Goal: Register for event/course

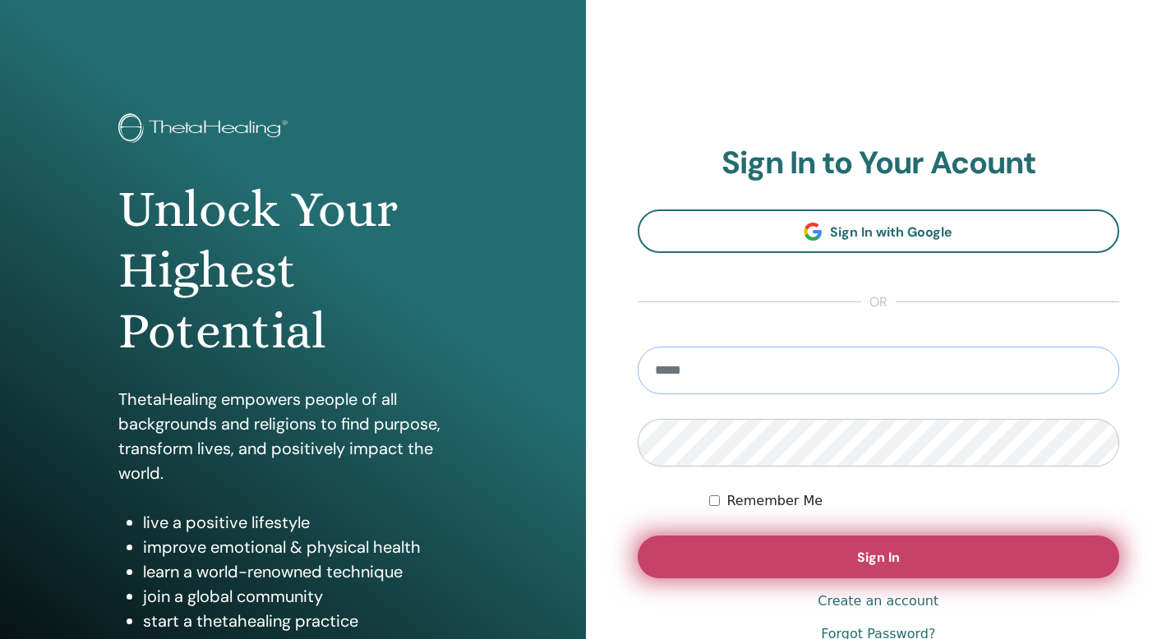
type input "**********"
click at [833, 556] on button "Sign In" at bounding box center [879, 557] width 482 height 43
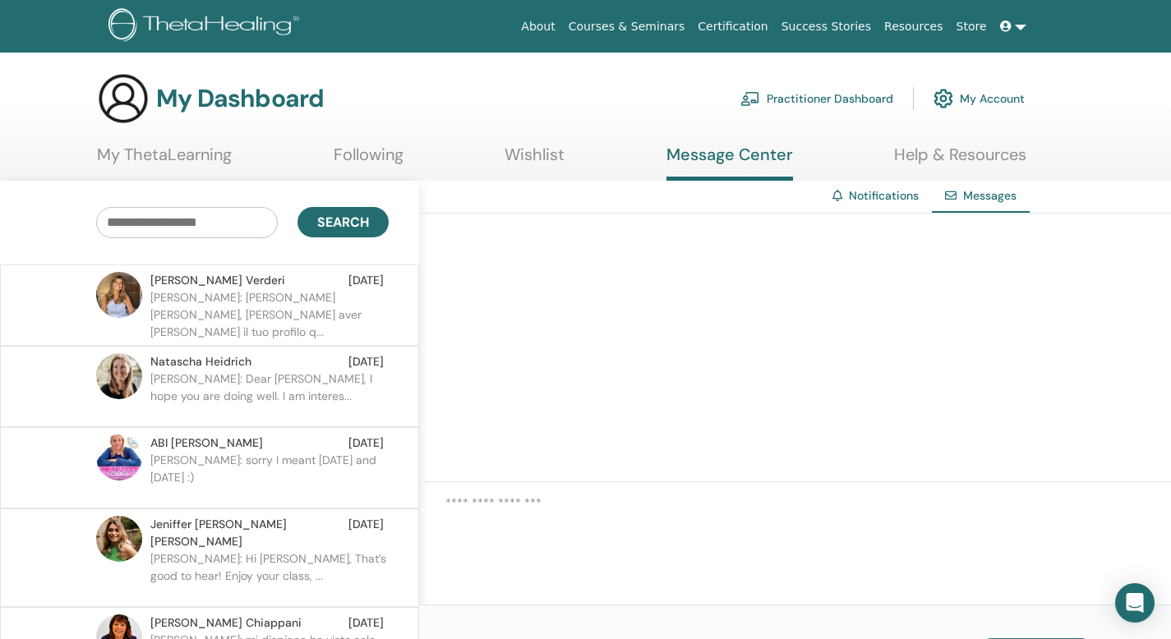
click at [656, 25] on link "Courses & Seminars" at bounding box center [627, 27] width 130 height 30
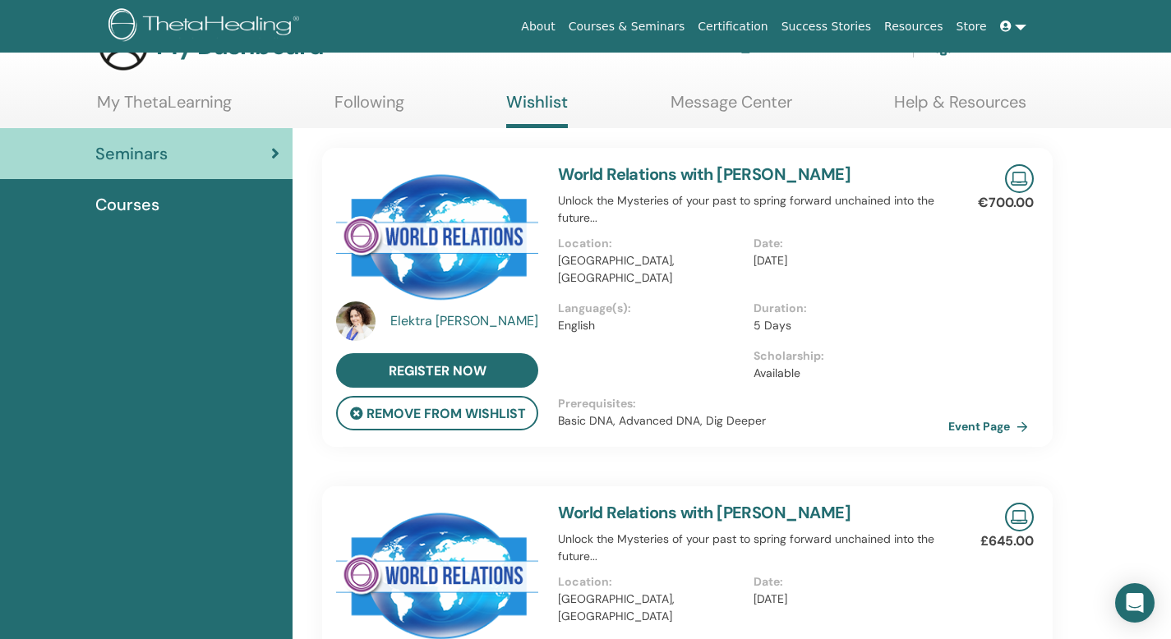
scroll to position [45, 0]
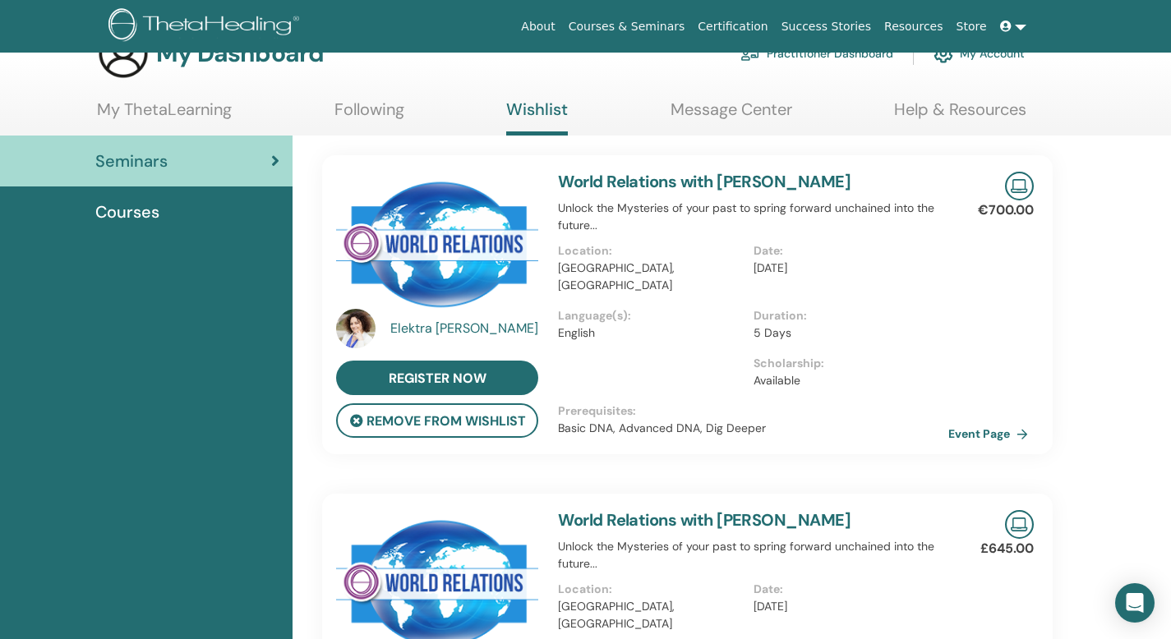
click at [684, 184] on link "World Relations with [PERSON_NAME]" at bounding box center [704, 181] width 293 height 21
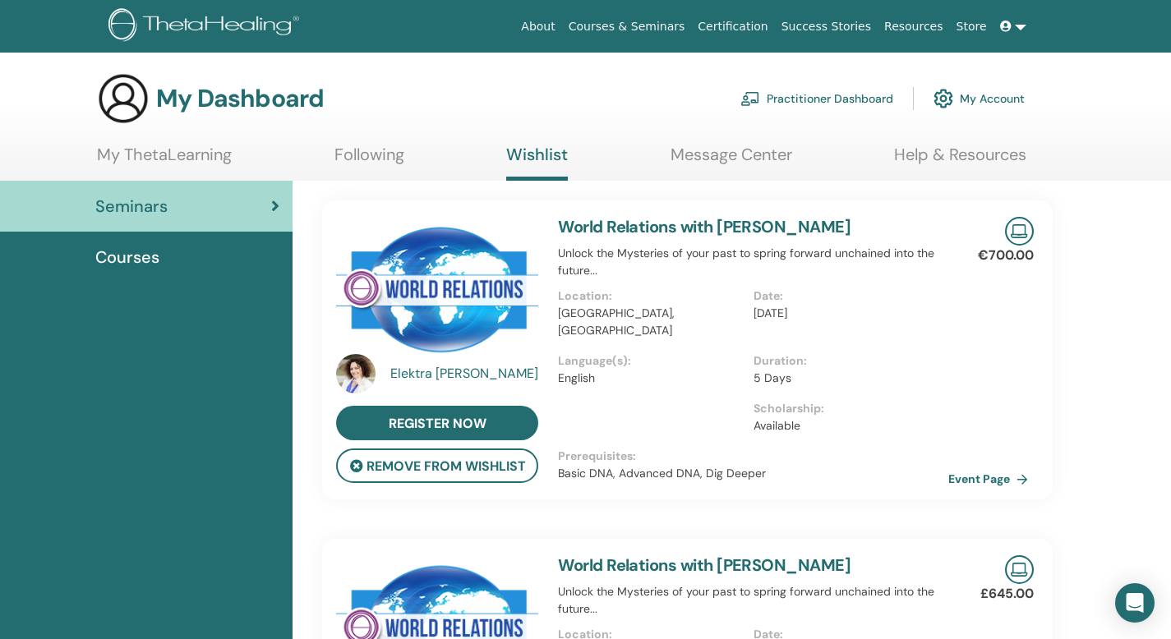
click at [672, 231] on link "World Relations with [PERSON_NAME]" at bounding box center [704, 226] width 293 height 21
click at [473, 280] on img at bounding box center [437, 288] width 202 height 142
click at [972, 477] on link "Event Page" at bounding box center [994, 479] width 86 height 25
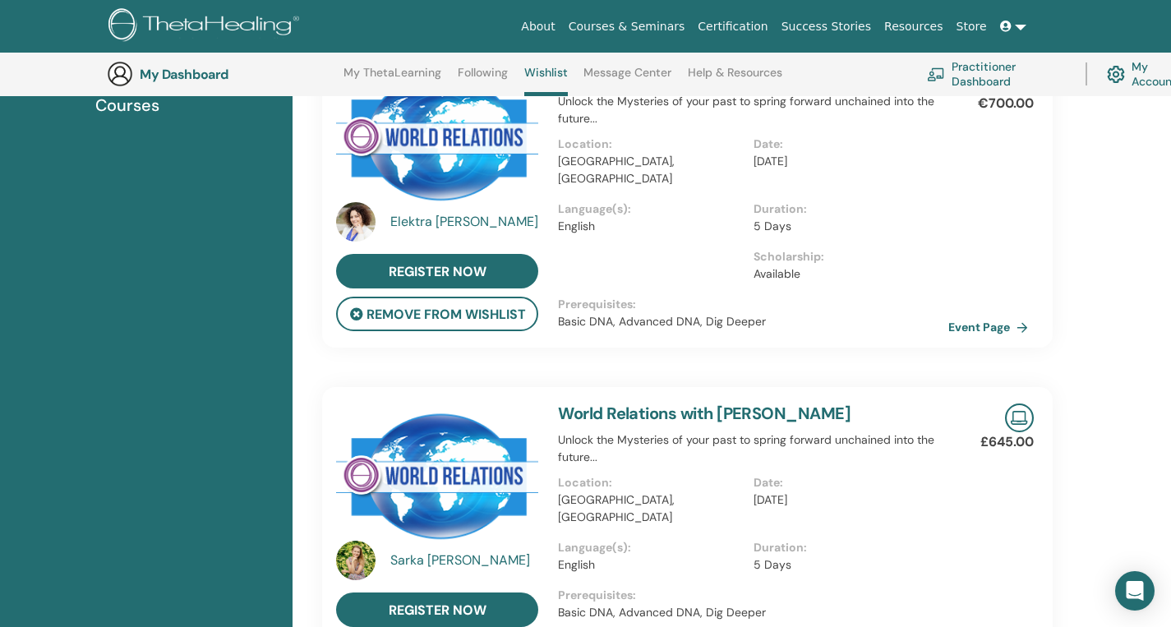
scroll to position [200, 0]
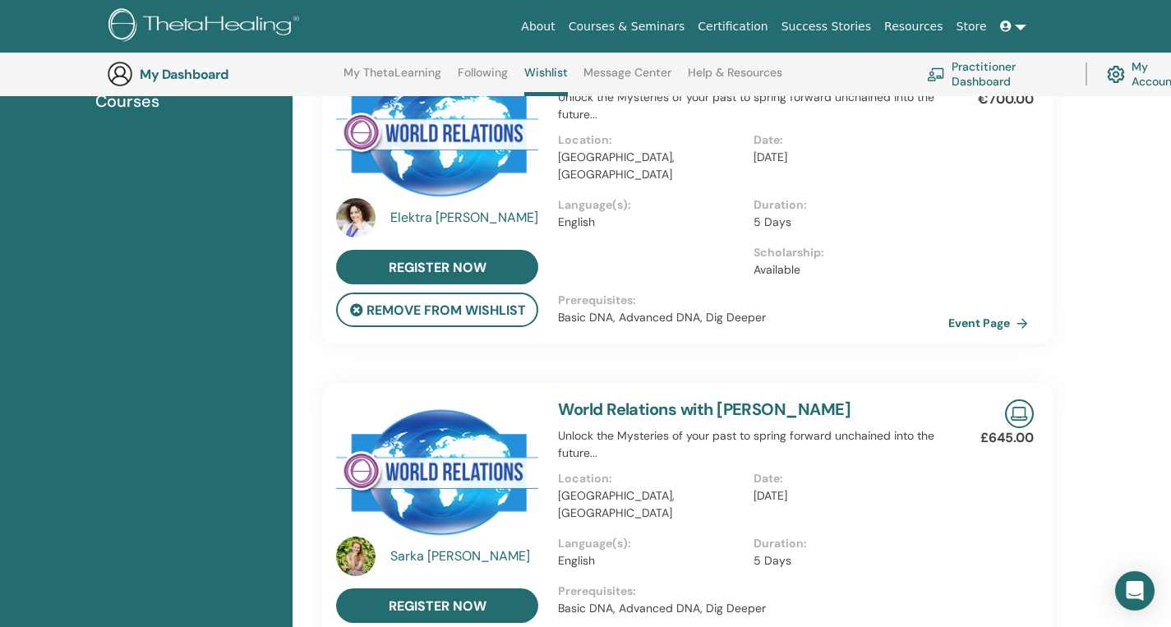
click at [630, 411] on link "World Relations with [PERSON_NAME]" at bounding box center [704, 409] width 293 height 21
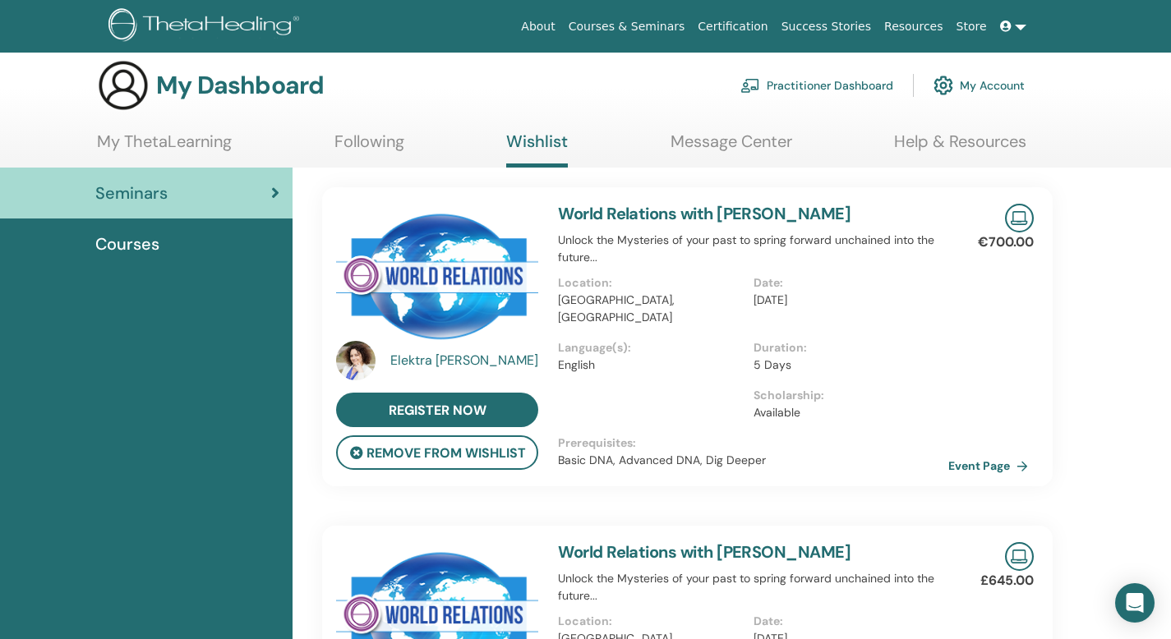
scroll to position [0, 0]
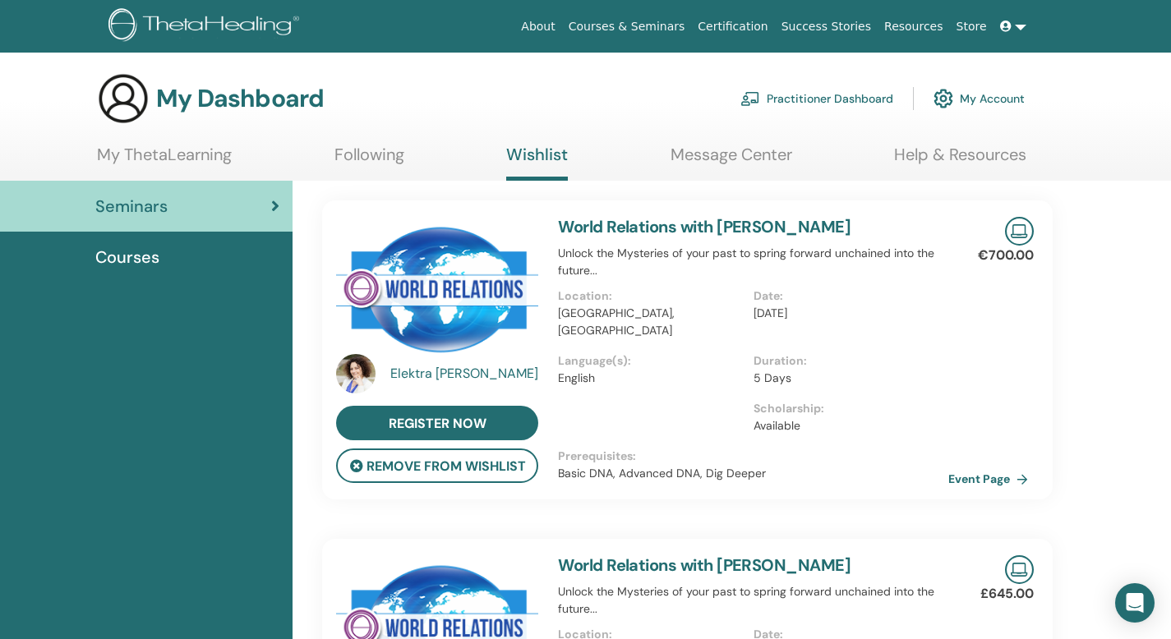
click at [636, 28] on link "Courses & Seminars" at bounding box center [627, 27] width 130 height 30
